Goal: Task Accomplishment & Management: Use online tool/utility

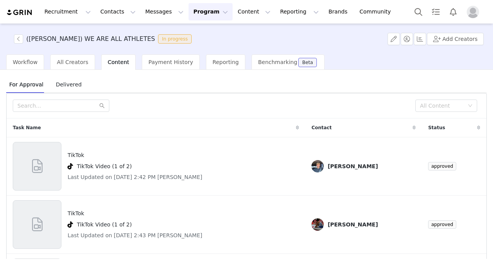
click at [61, 86] on span "Delivered" at bounding box center [69, 84] width 32 height 12
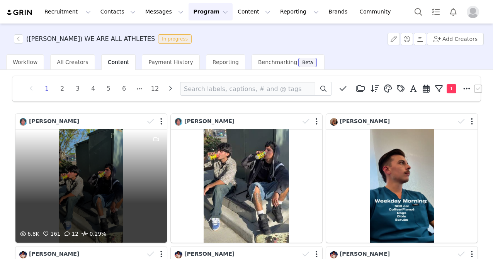
scroll to position [24, 0]
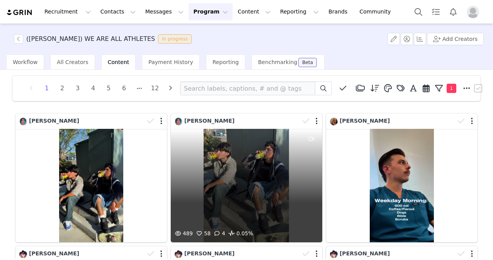
click at [254, 169] on div "489 58 4 0.05%" at bounding box center [246, 186] width 151 height 114
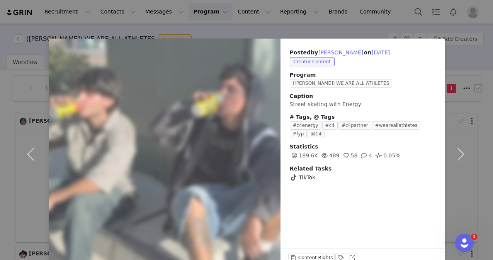
scroll to position [0, 0]
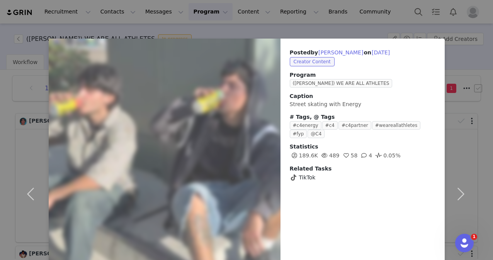
click at [320, 15] on div "Posted by [PERSON_NAME] on [DATE] Creator Content Program ([PERSON_NAME]) WE AR…" at bounding box center [246, 130] width 493 height 260
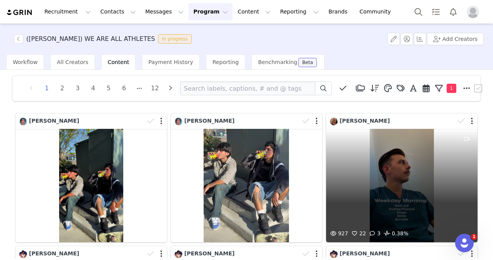
click at [378, 150] on div "927 22 3 0.38%" at bounding box center [401, 186] width 151 height 114
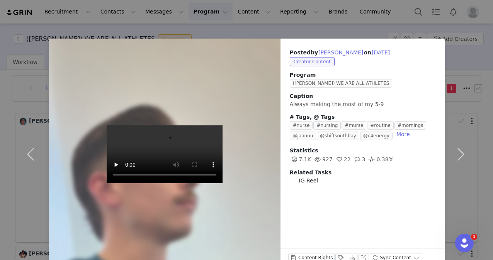
scroll to position [19, 0]
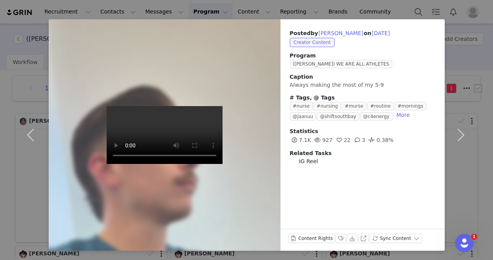
click at [272, 5] on div "Posted by [PERSON_NAME] on [DATE] Creator Content Program ([PERSON_NAME]) WE AR…" at bounding box center [246, 130] width 493 height 260
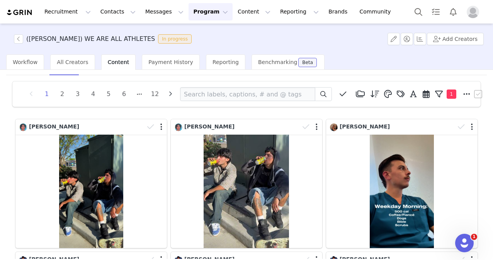
scroll to position [0, 0]
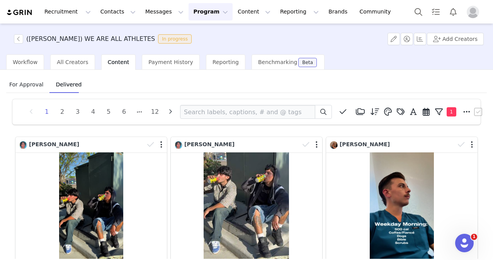
click at [25, 87] on span "For Approval" at bounding box center [26, 84] width 40 height 12
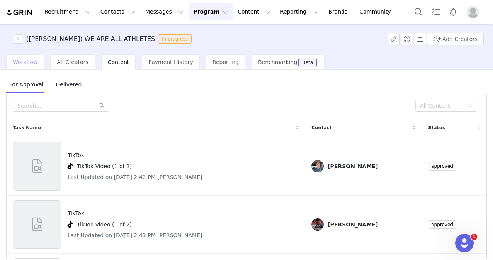
click at [29, 62] on span "Workflow" at bounding box center [25, 62] width 25 height 6
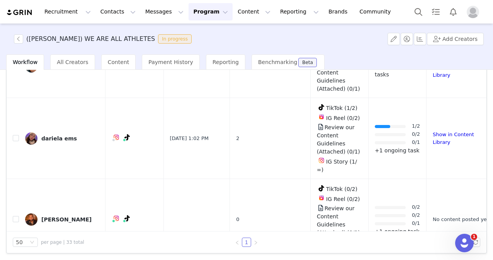
scroll to position [1959, 0]
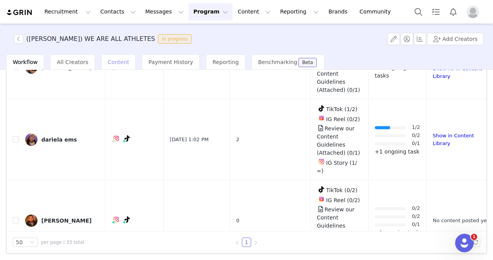
click at [108, 61] on span "Content" at bounding box center [119, 62] width 22 height 6
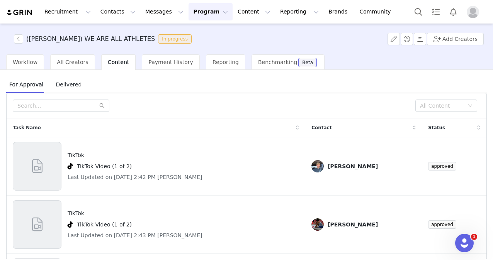
click at [61, 91] on span "Delivered" at bounding box center [69, 84] width 32 height 12
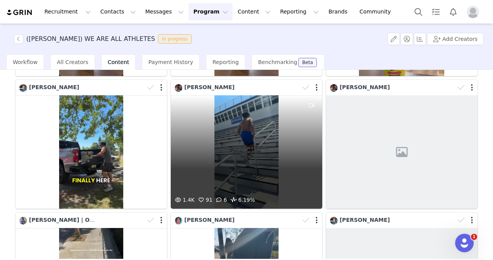
scroll to position [323, 0]
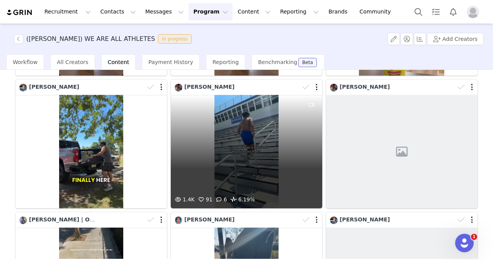
click at [267, 172] on div "1.4K 91 6 6.19%" at bounding box center [246, 152] width 151 height 114
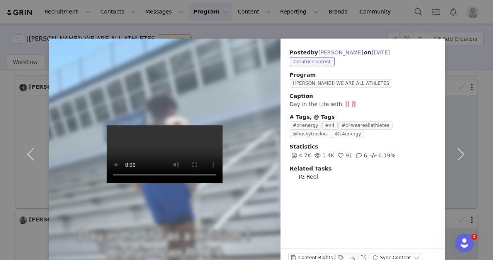
click at [160, 128] on video at bounding box center [165, 155] width 116 height 58
click at [172, 161] on video at bounding box center [165, 155] width 116 height 58
click at [251, 12] on div "Posted by [PERSON_NAME] on [DATE] Creator Content Program ([PERSON_NAME]) WE AR…" at bounding box center [246, 130] width 493 height 260
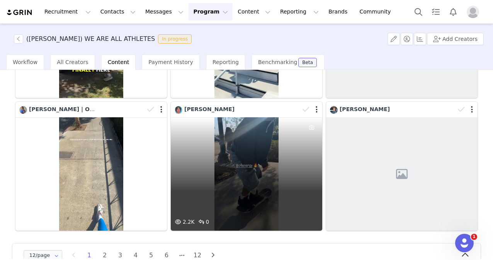
scroll to position [448, 0]
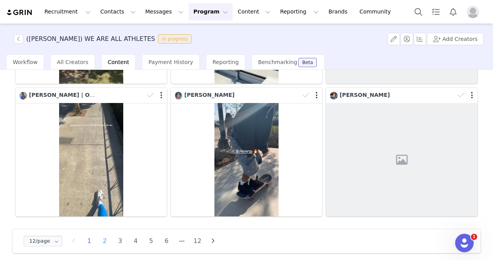
click at [106, 236] on li "2" at bounding box center [105, 241] width 12 height 11
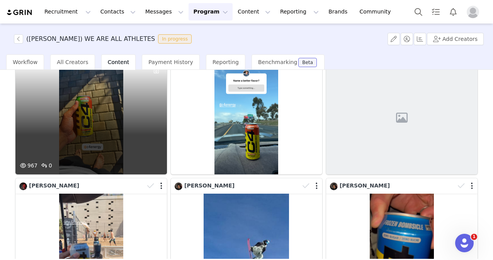
scroll to position [0, 0]
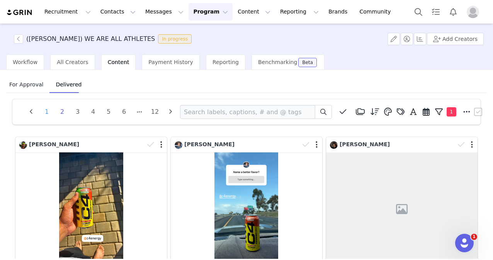
click at [46, 111] on li "1" at bounding box center [47, 112] width 12 height 11
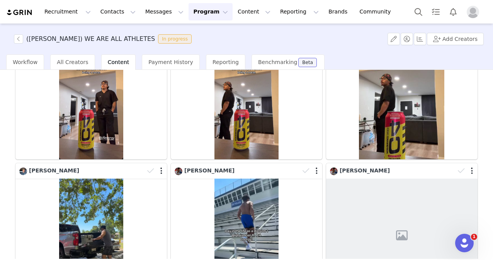
scroll to position [448, 0]
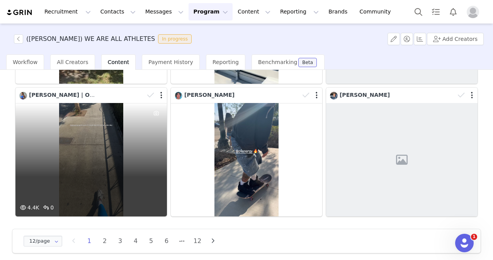
click at [104, 173] on div "4.4K 0" at bounding box center [90, 160] width 151 height 114
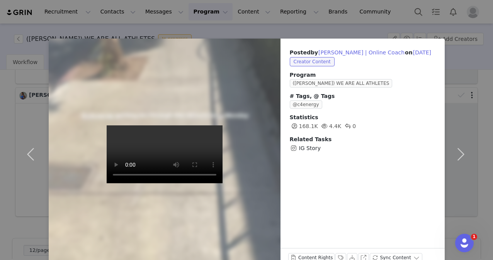
click at [162, 126] on video at bounding box center [165, 155] width 116 height 58
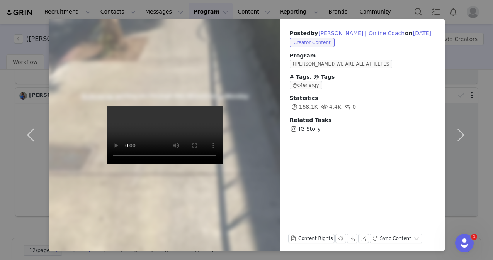
scroll to position [0, 0]
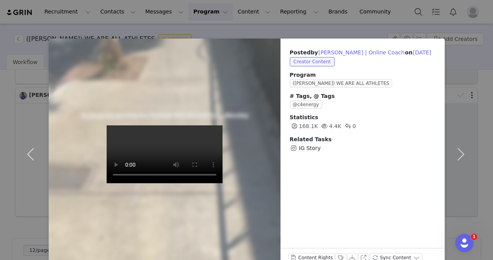
click at [243, 28] on div "Posted by [PERSON_NAME] | Online Coach on [DATE] Creator Content Program ([PERS…" at bounding box center [246, 130] width 493 height 260
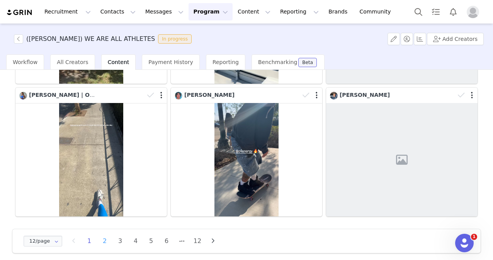
click at [102, 236] on li "2" at bounding box center [105, 241] width 12 height 11
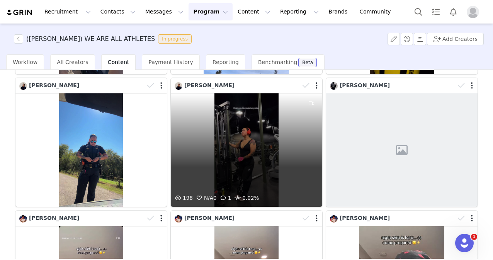
scroll to position [333, 0]
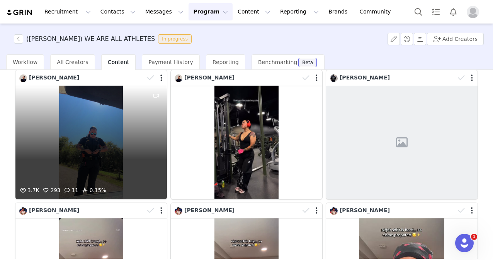
click at [124, 141] on div "3.7K 293 11 0.15%" at bounding box center [90, 143] width 151 height 114
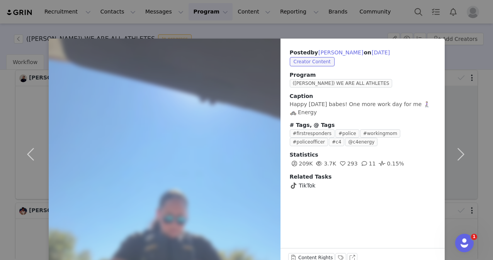
click at [310, 25] on div "Posted by [PERSON_NAME] on [DATE] Creator Content Program ([PERSON_NAME]) WE AR…" at bounding box center [246, 130] width 493 height 260
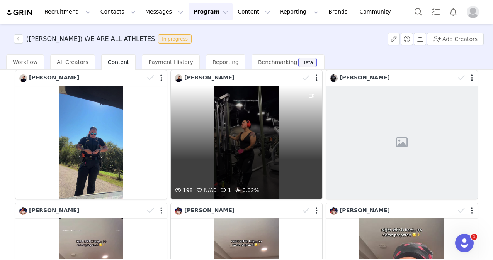
click at [254, 109] on div "198 N/A 0 1 0.02%" at bounding box center [246, 143] width 151 height 114
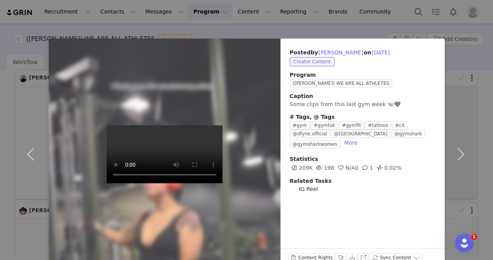
click at [459, 33] on div "Posted by [PERSON_NAME] on [DATE] Creator Content Program ([PERSON_NAME]) WE AR…" at bounding box center [246, 130] width 493 height 260
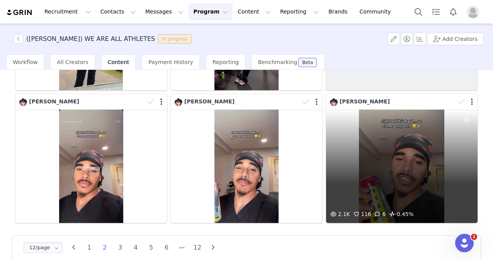
scroll to position [342, 0]
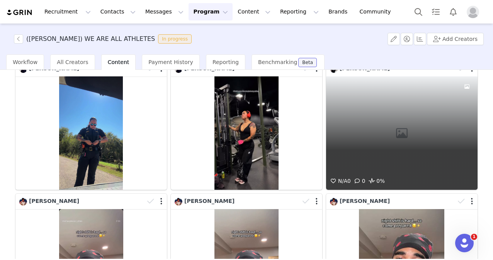
click at [373, 97] on div "N/A 0 0 0%" at bounding box center [401, 134] width 151 height 114
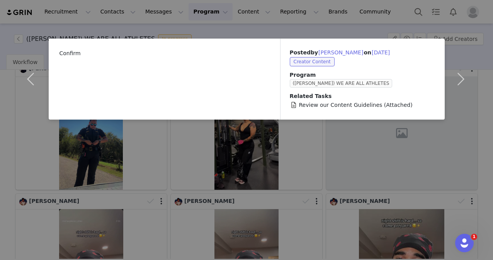
click at [355, 150] on div "Confirm Posted by [PERSON_NAME] on [DATE] Creator Content Program ([PERSON_NAME…" at bounding box center [246, 130] width 493 height 260
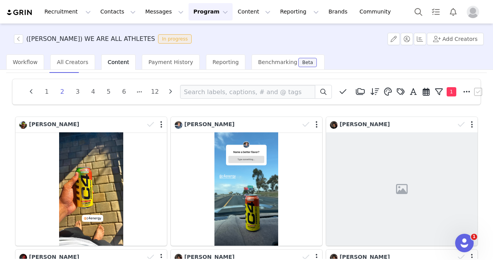
scroll to position [0, 0]
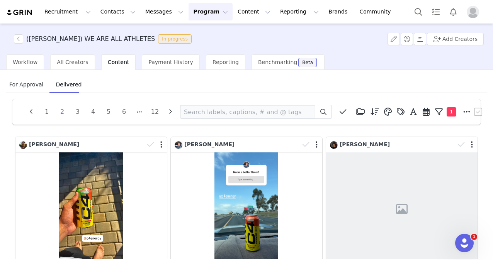
click at [25, 90] on span "For Approval" at bounding box center [26, 84] width 40 height 12
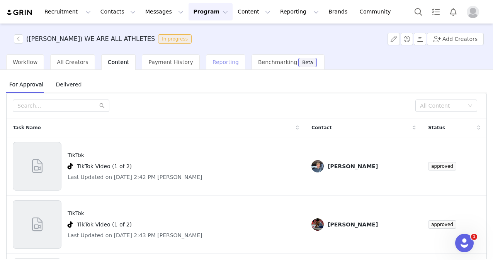
click at [213, 64] on span "Reporting" at bounding box center [226, 62] width 26 height 6
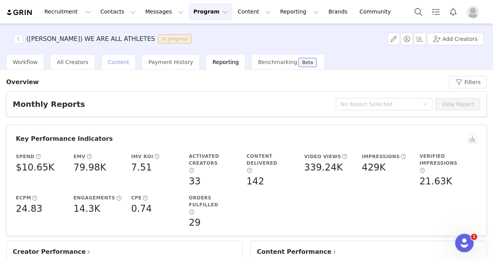
click at [120, 70] on div "Content" at bounding box center [118, 61] width 35 height 15
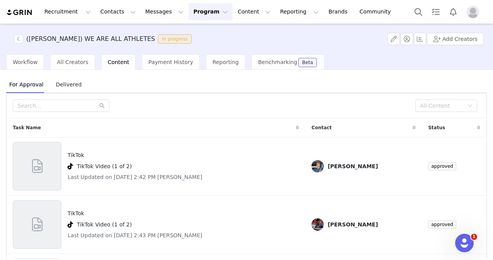
click at [66, 90] on span "Delivered" at bounding box center [69, 84] width 32 height 12
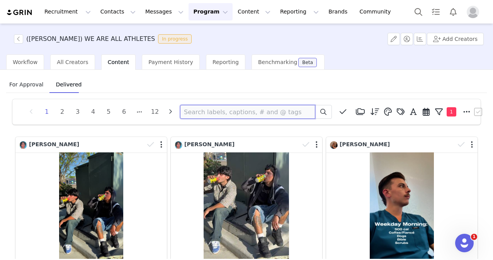
click at [206, 110] on input at bounding box center [247, 112] width 135 height 14
type input "premed"
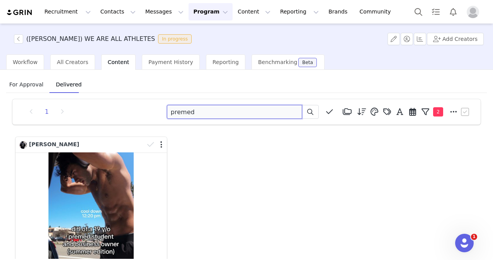
scroll to position [54, 0]
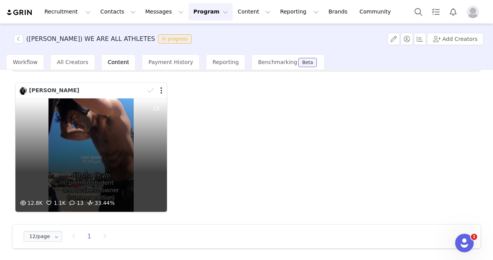
click at [111, 142] on div "12.8K 1.1K 13 33.44%" at bounding box center [90, 156] width 151 height 114
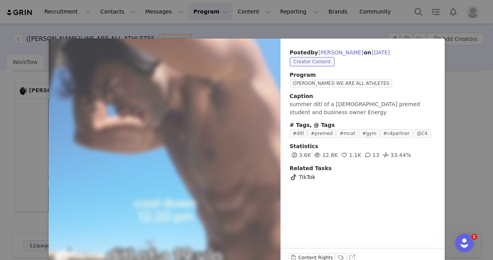
click at [262, 26] on div "Posted by [PERSON_NAME] on [DATE] Creator Content Program ([PERSON_NAME]) WE AR…" at bounding box center [246, 130] width 493 height 260
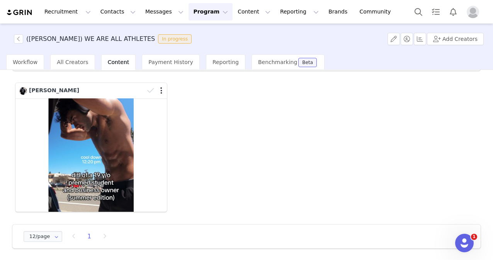
scroll to position [0, 0]
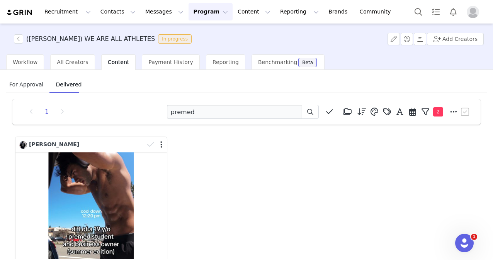
click at [26, 86] on span "For Approval" at bounding box center [26, 84] width 40 height 12
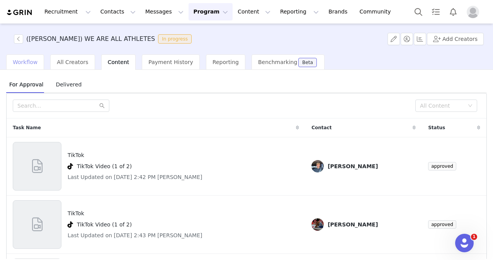
click at [24, 58] on div "Workflow" at bounding box center [25, 61] width 38 height 15
